Goal: Information Seeking & Learning: Learn about a topic

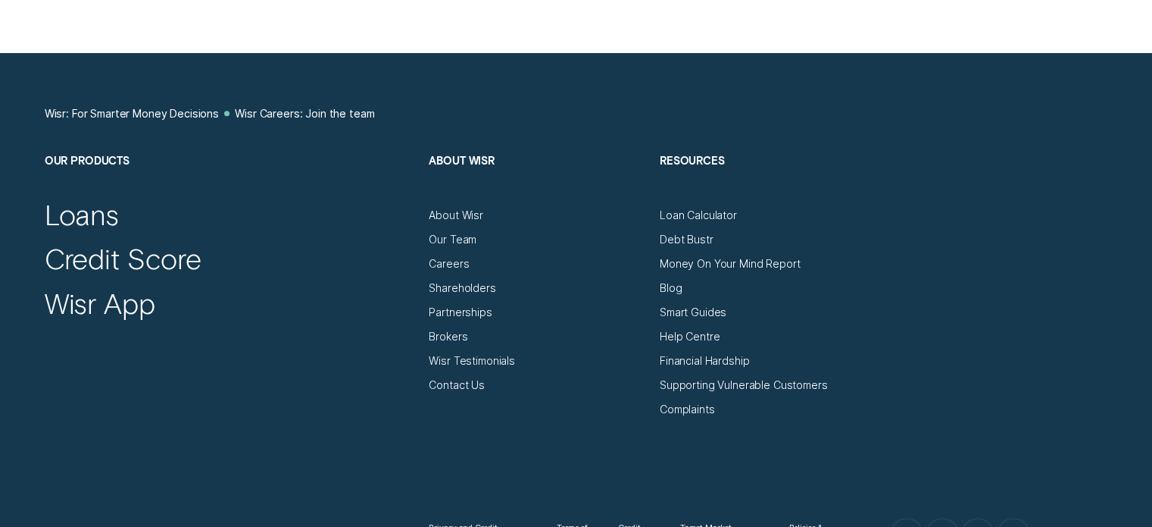
scroll to position [7492, 0]
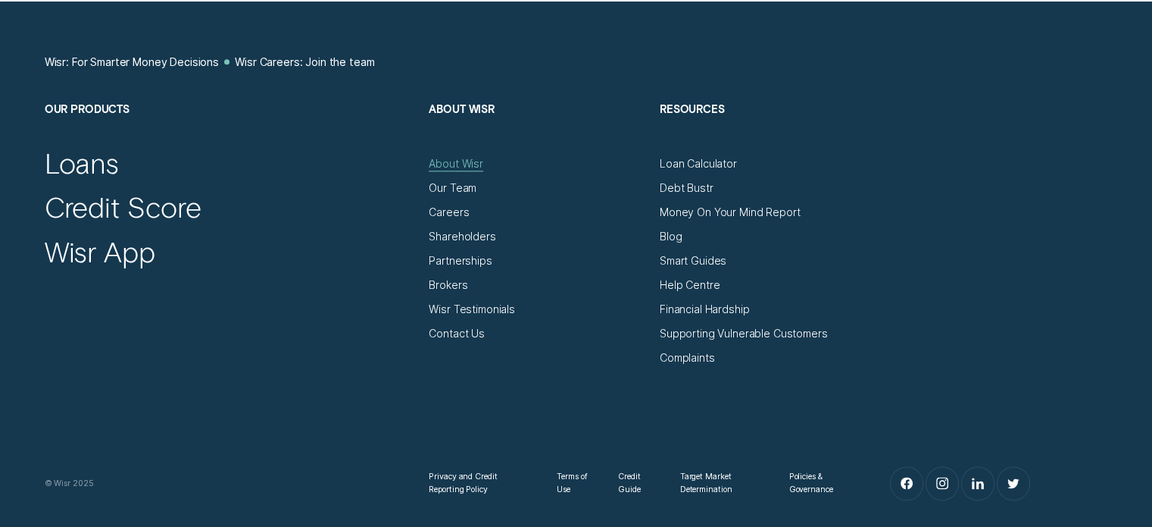
click at [464, 165] on div "About Wisr" at bounding box center [456, 164] width 55 height 14
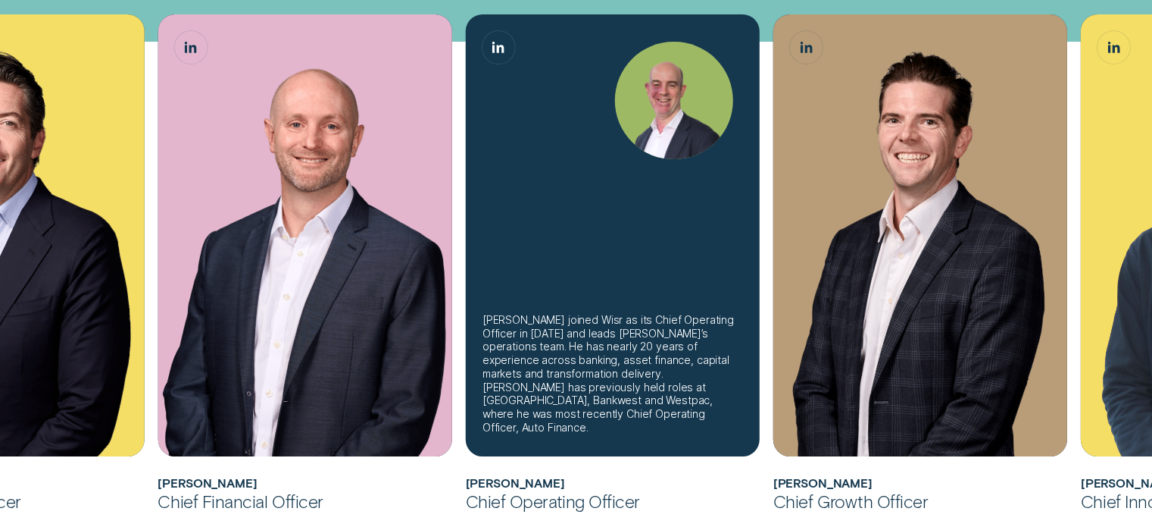
scroll to position [502, 0]
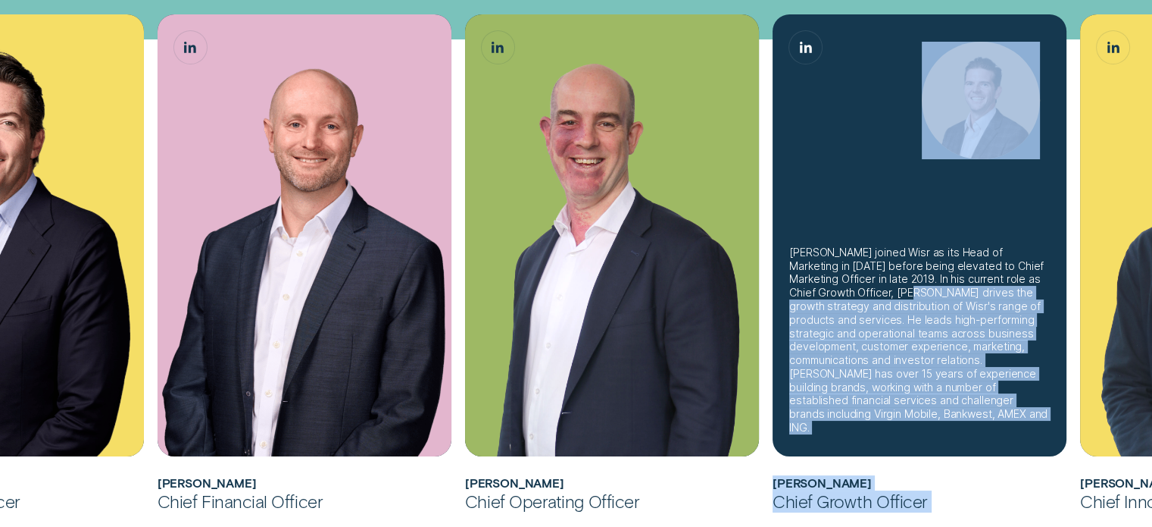
drag, startPoint x: 1102, startPoint y: 308, endPoint x: 858, endPoint y: 317, distance: 244.9
click at [858, 317] on ul "Andrew joined Wisr as its Chief Financial Officer in 2017 before being appointe…" at bounding box center [381, 263] width 1077 height 498
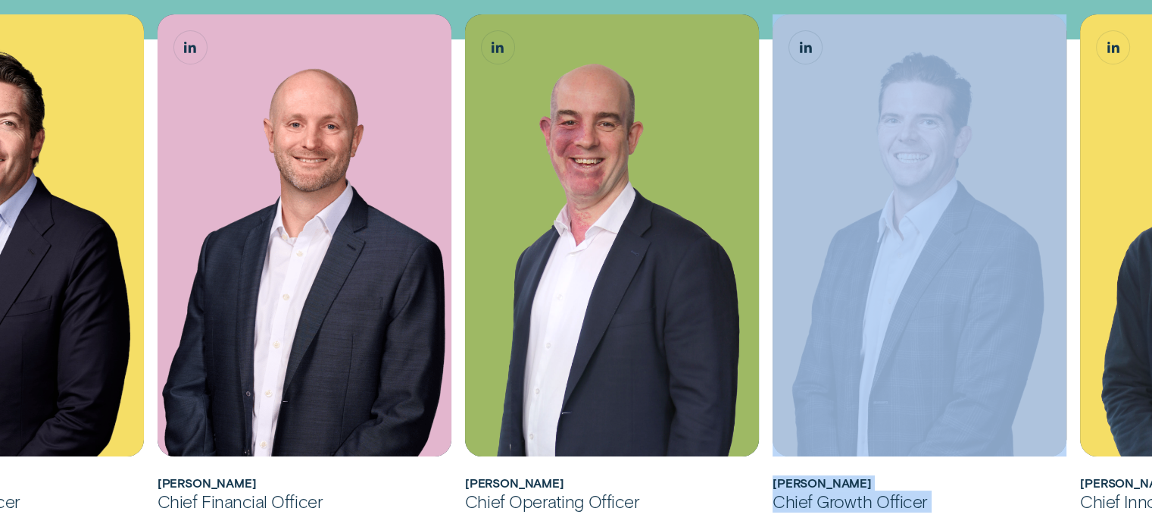
click at [1043, 490] on div "Chief Growth Officer" at bounding box center [920, 501] width 294 height 22
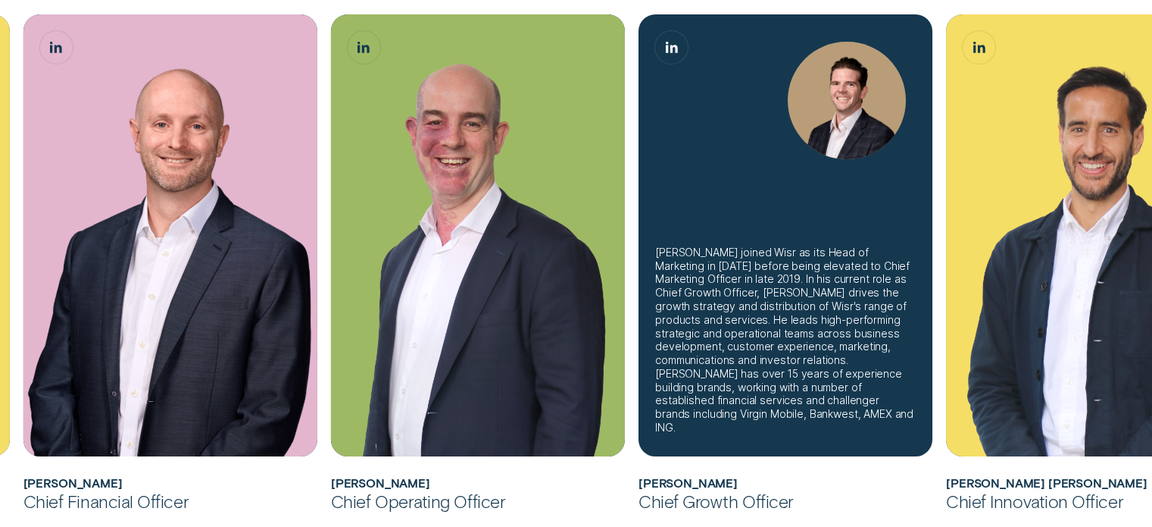
scroll to position [596, 0]
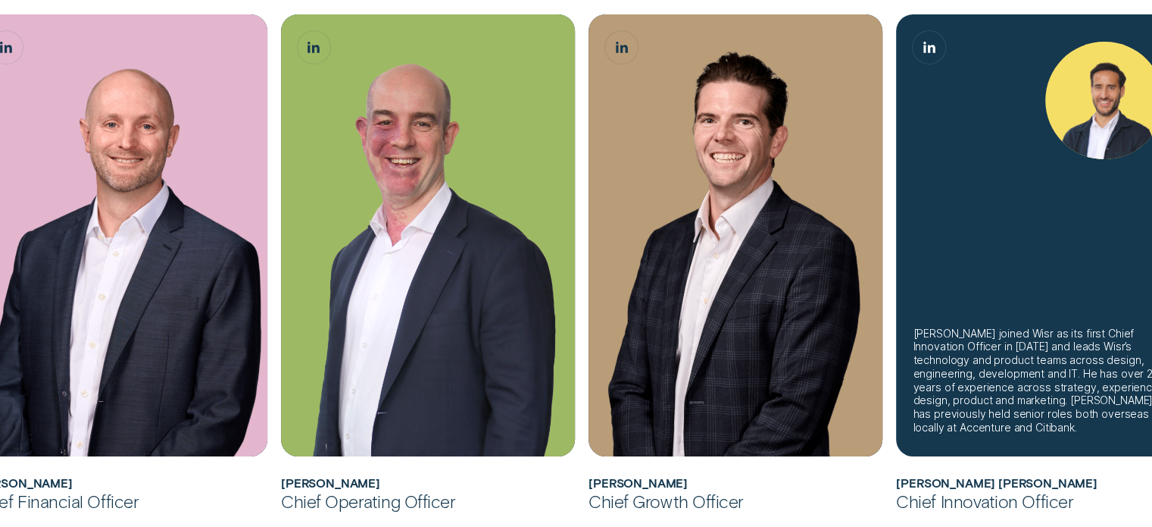
click at [1030, 227] on div "Álvaro joined Wisr as its first Chief Innovation Officer in February 2025 and l…" at bounding box center [1043, 235] width 294 height 442
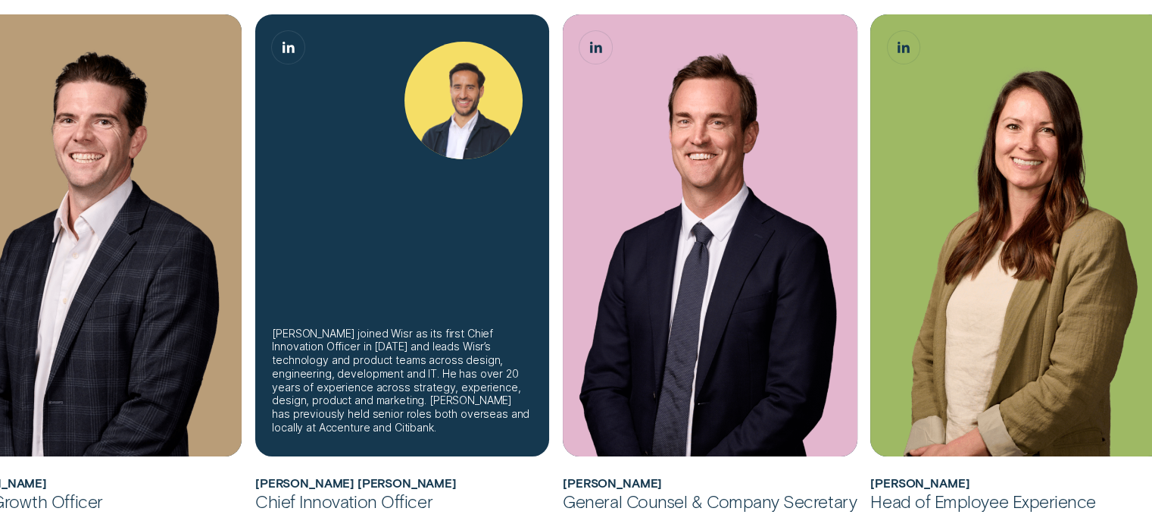
scroll to position [927, 0]
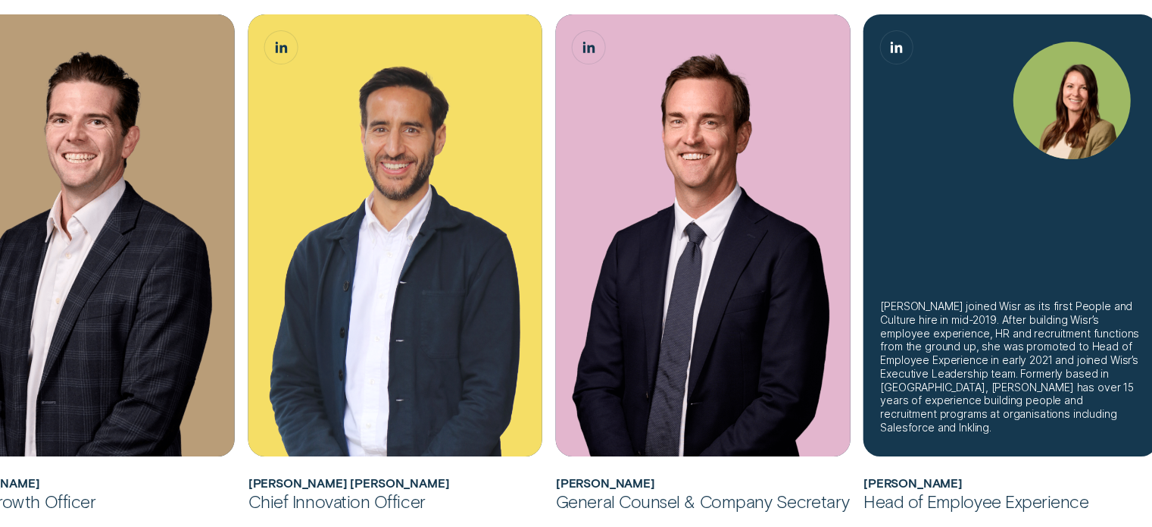
click at [1108, 244] on div "Kate joined Wisr as its first People and Culture hire in mid-2019. After buildi…" at bounding box center [1011, 235] width 294 height 442
click at [1149, 244] on div "Kate joined Wisr as its first People and Culture hire in mid-2019. After buildi…" at bounding box center [1011, 235] width 294 height 442
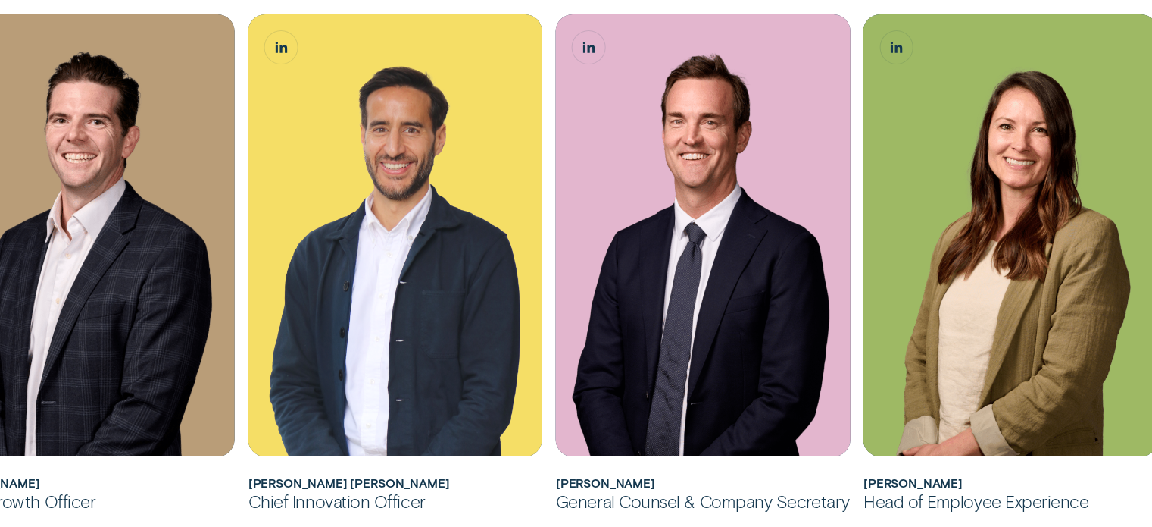
drag, startPoint x: 5, startPoint y: 305, endPoint x: 239, endPoint y: 325, distance: 235.0
click at [239, 325] on li "James joined Wisr as its Head of Marketing in 2018 before being elevated to Chi…" at bounding box center [88, 263] width 308 height 498
click at [171, 503] on div "Chief Growth Officer" at bounding box center [88, 501] width 294 height 22
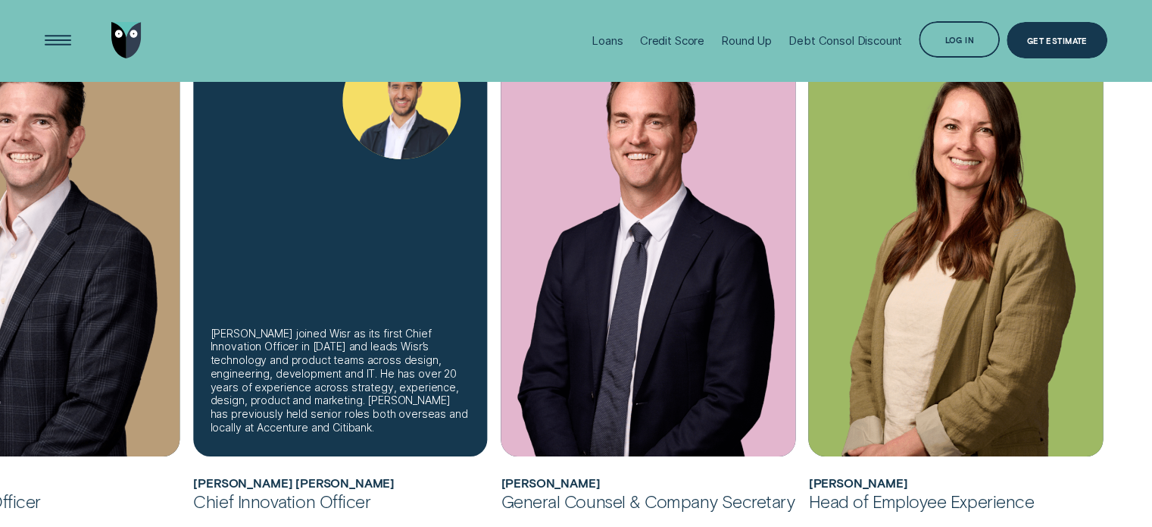
scroll to position [948, 0]
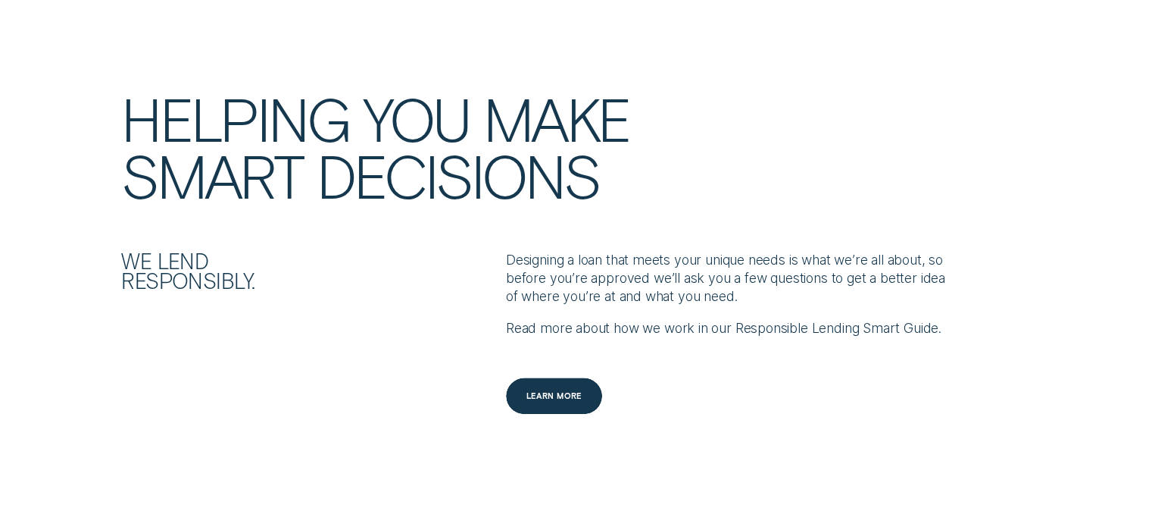
scroll to position [1652, 0]
click at [567, 379] on div "Learn more" at bounding box center [554, 397] width 97 height 36
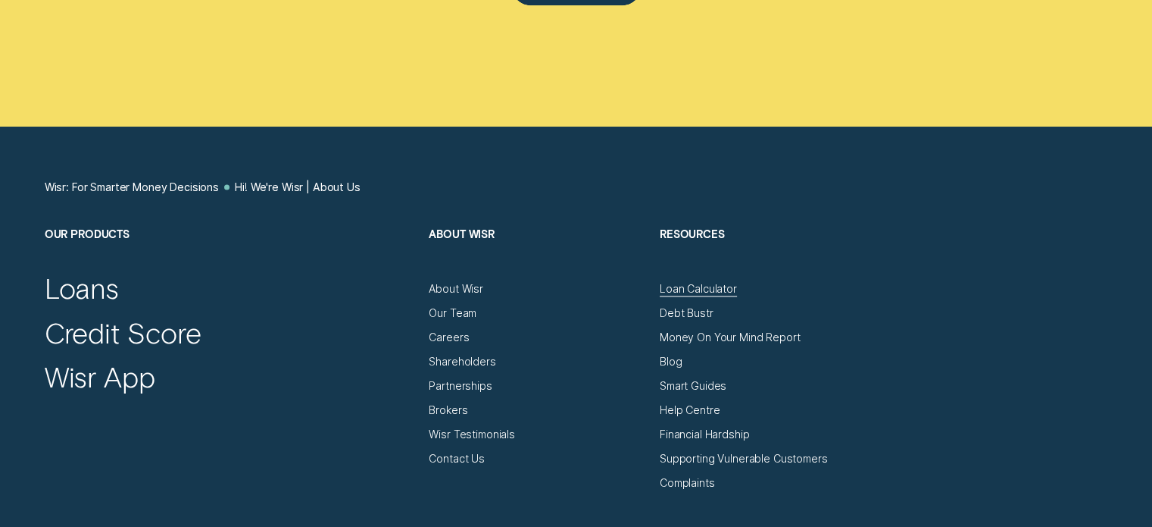
scroll to position [8010, 0]
